Goal: Task Accomplishment & Management: Use online tool/utility

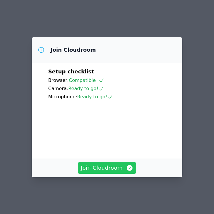
click at [101, 172] on span "Join Cloudroom" at bounding box center [107, 168] width 53 height 8
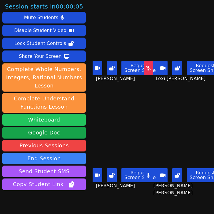
click at [59, 114] on button "Whiteboard" at bounding box center [43, 120] width 83 height 12
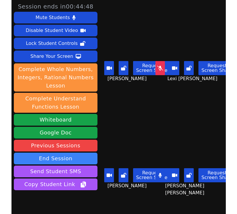
scroll to position [27, 0]
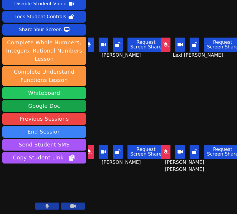
click at [63, 94] on button "Whiteboard" at bounding box center [43, 93] width 83 height 12
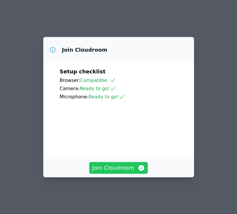
click at [121, 172] on span "Join Cloudroom" at bounding box center [118, 168] width 53 height 8
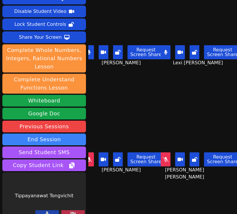
scroll to position [27, 0]
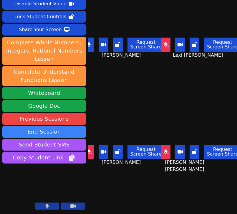
click at [168, 46] on icon at bounding box center [166, 44] width 6 height 5
click at [169, 46] on button at bounding box center [166, 45] width 10 height 14
click at [76, 207] on button at bounding box center [73, 206] width 24 height 7
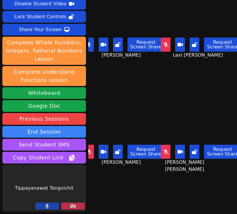
click at [77, 208] on button at bounding box center [73, 206] width 24 height 7
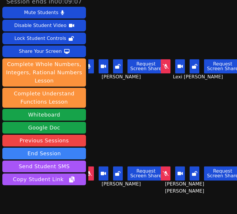
scroll to position [0, 0]
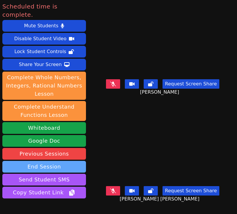
click at [58, 161] on button "End Session" at bounding box center [43, 167] width 83 height 12
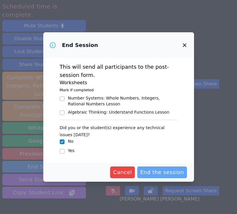
click at [160, 168] on span "End the session" at bounding box center [162, 172] width 44 height 8
